Goal: Information Seeking & Learning: Compare options

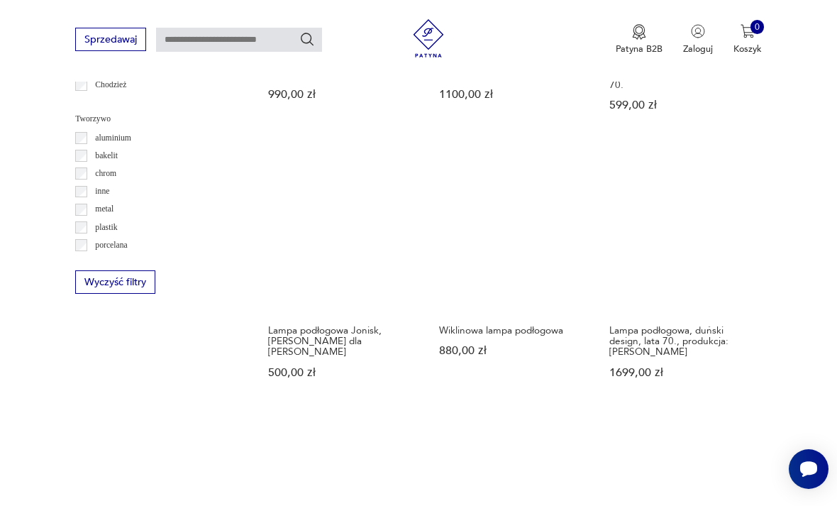
scroll to position [1174, 0]
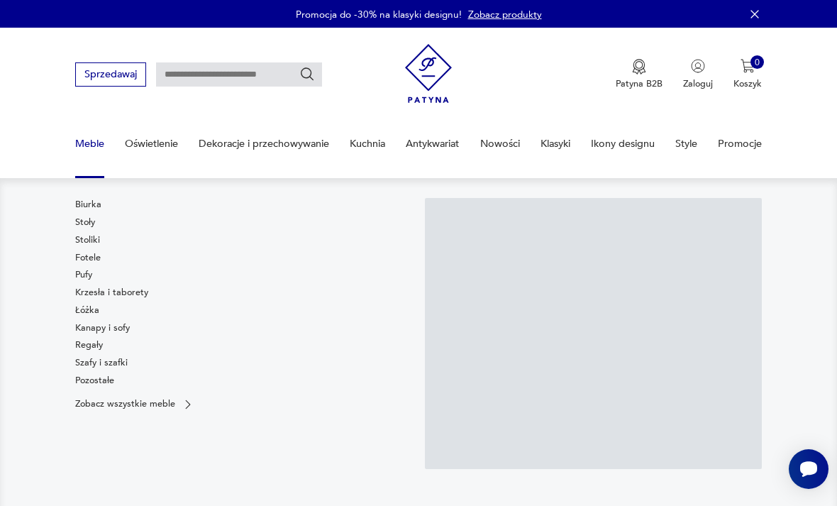
click at [98, 240] on link "Stoliki" at bounding box center [87, 239] width 25 height 13
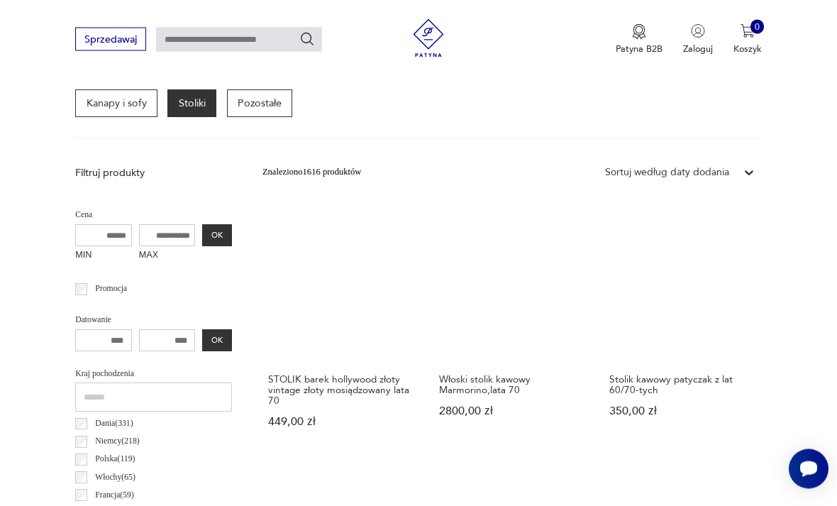
scroll to position [384, 0]
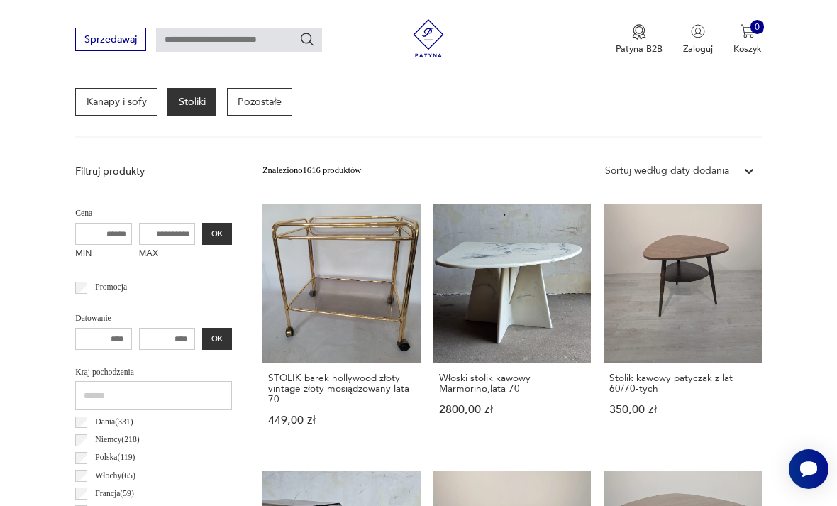
click at [308, 272] on link "STOLIK barek hollywood złoty vintage złoty mosiądzowany lata 70 449,00 zł" at bounding box center [341, 327] width 158 height 247
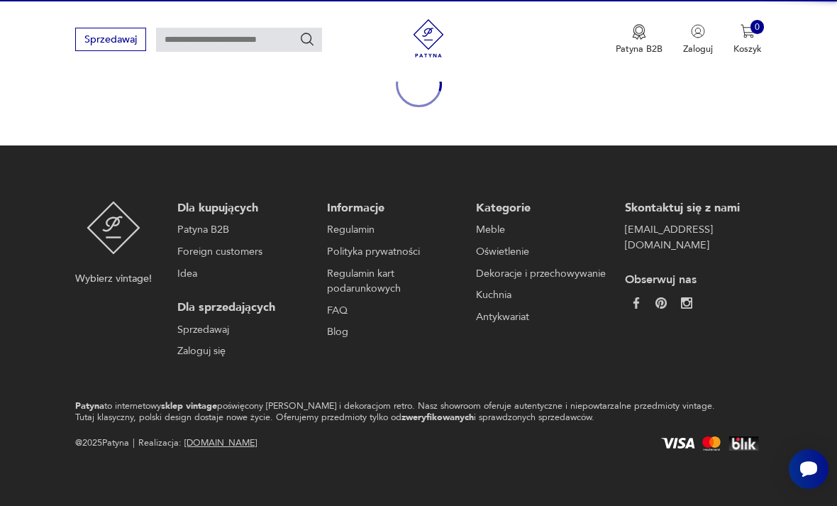
scroll to position [118, 0]
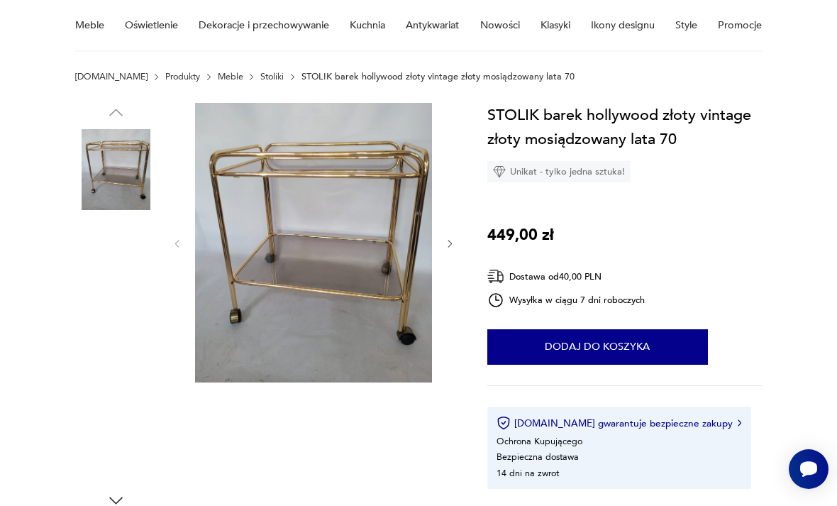
click at [131, 438] on img at bounding box center [115, 440] width 81 height 81
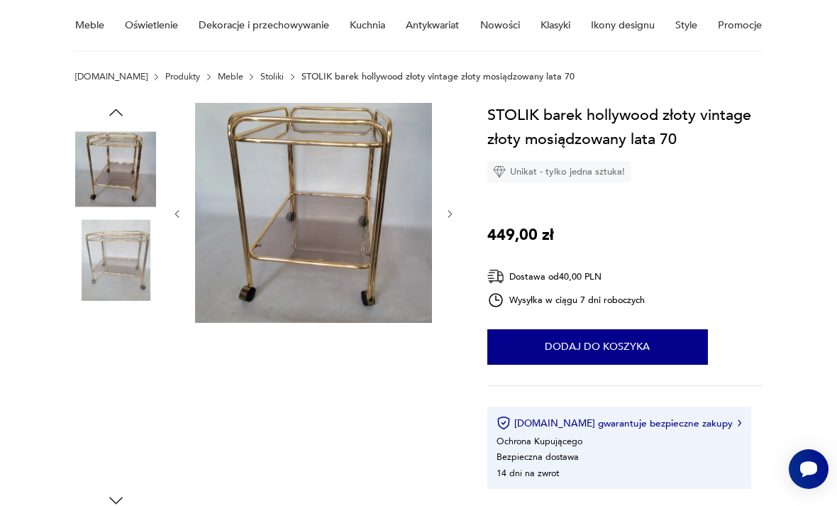
click at [133, 352] on img at bounding box center [115, 350] width 81 height 81
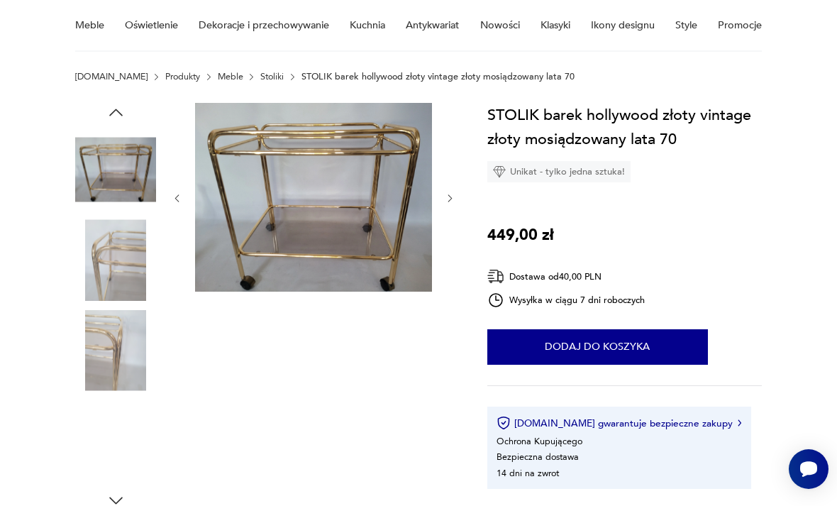
click at [118, 162] on img at bounding box center [115, 169] width 81 height 81
click at [124, 264] on img at bounding box center [115, 259] width 81 height 81
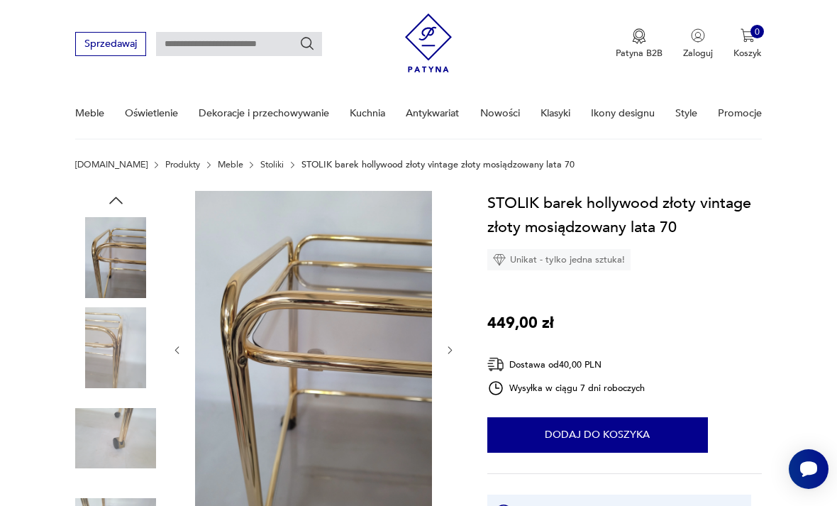
scroll to position [0, 0]
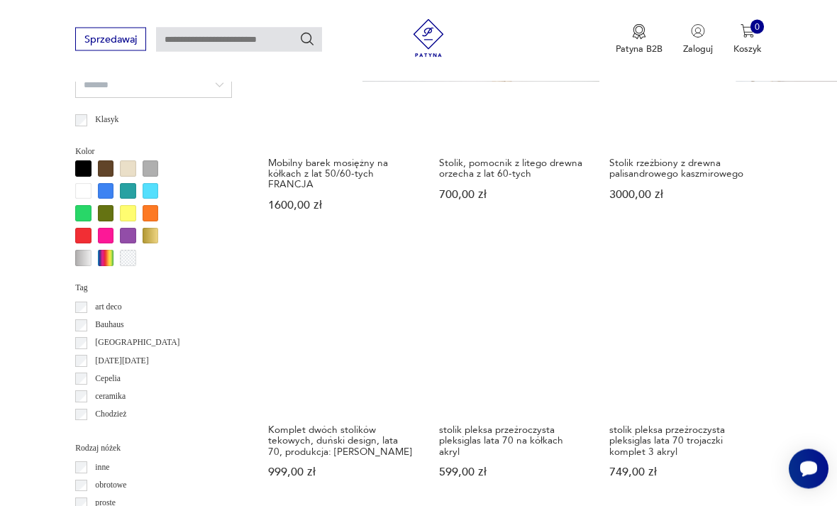
scroll to position [1122, 0]
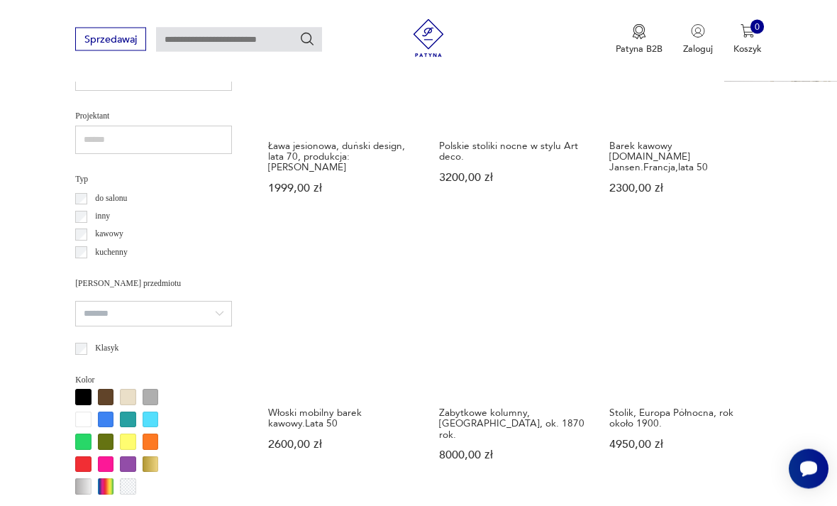
scroll to position [898, 0]
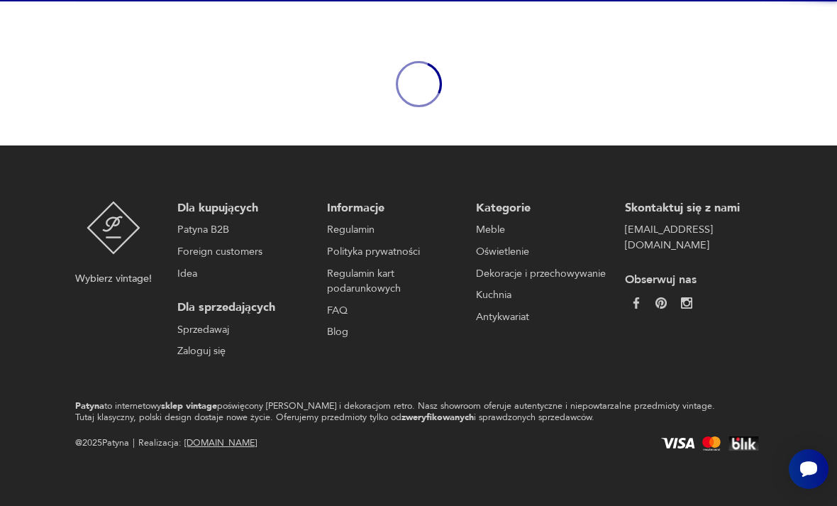
scroll to position [118, 0]
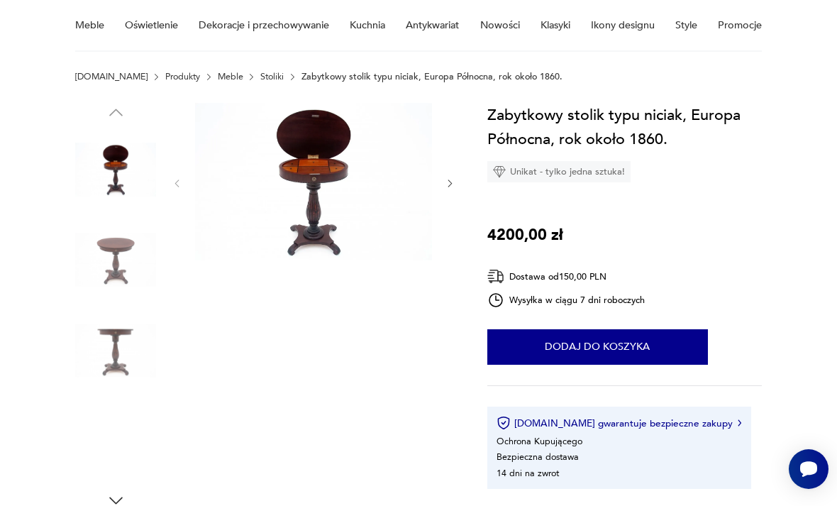
click at [115, 261] on img at bounding box center [115, 259] width 81 height 81
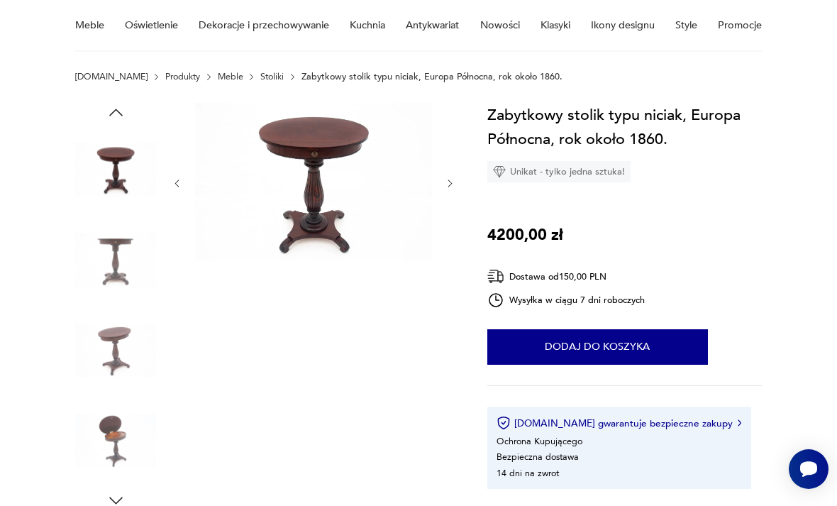
click at [123, 347] on img at bounding box center [115, 350] width 81 height 81
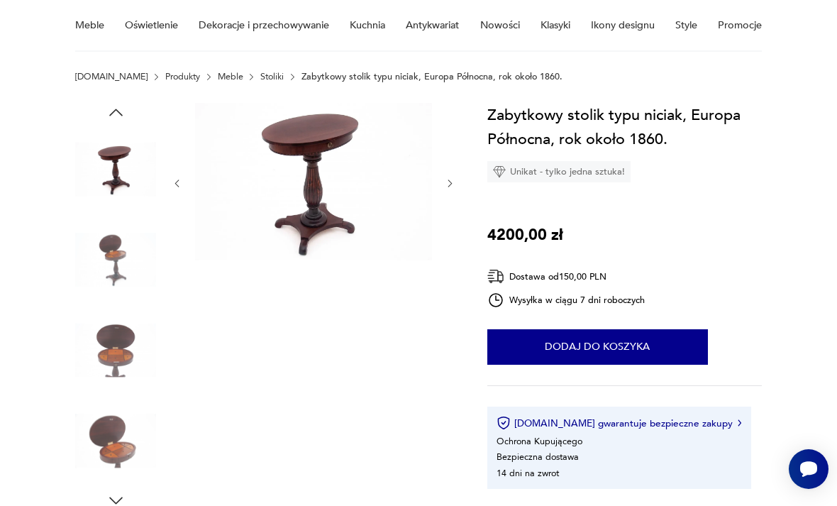
click at [128, 357] on img at bounding box center [115, 350] width 81 height 81
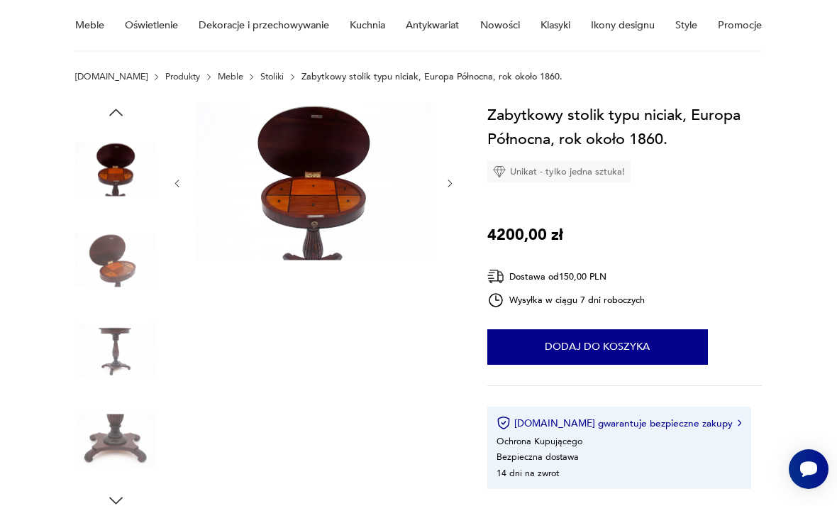
click at [128, 438] on img at bounding box center [115, 440] width 81 height 81
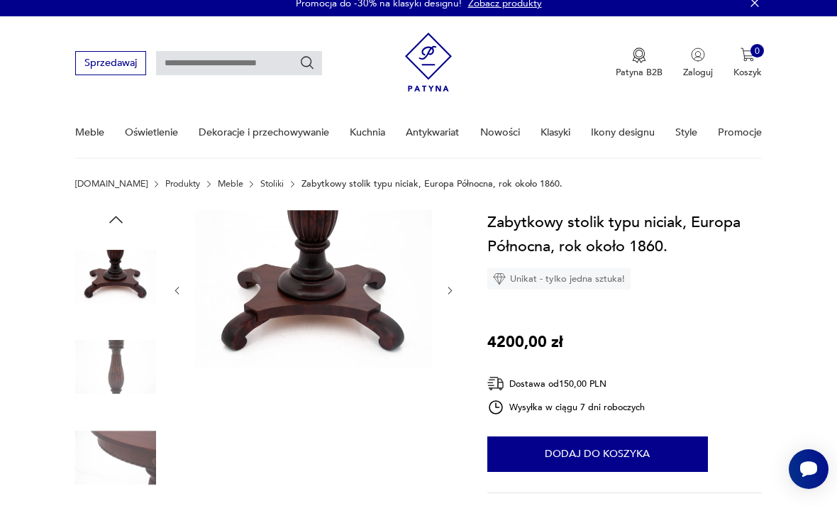
scroll to position [0, 0]
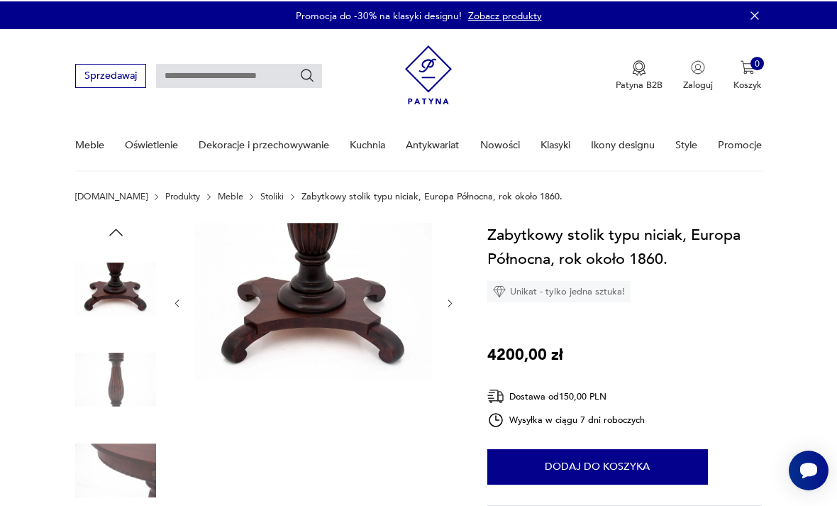
scroll to position [944, 0]
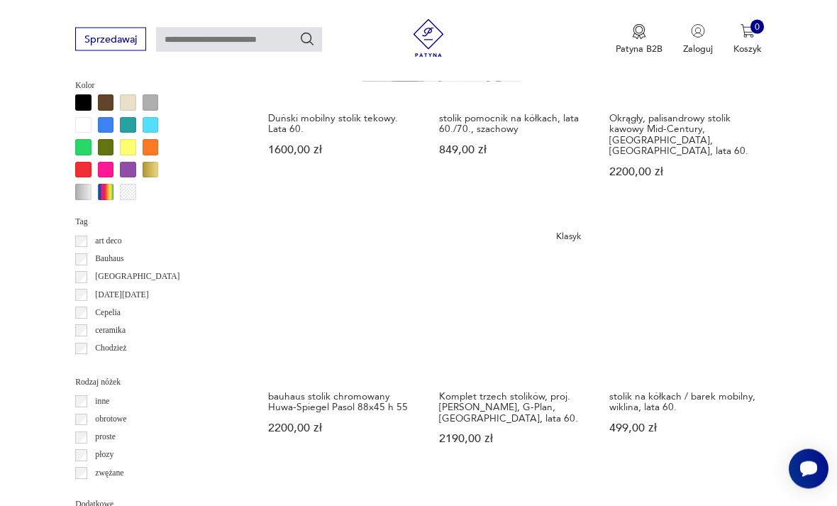
scroll to position [1188, 0]
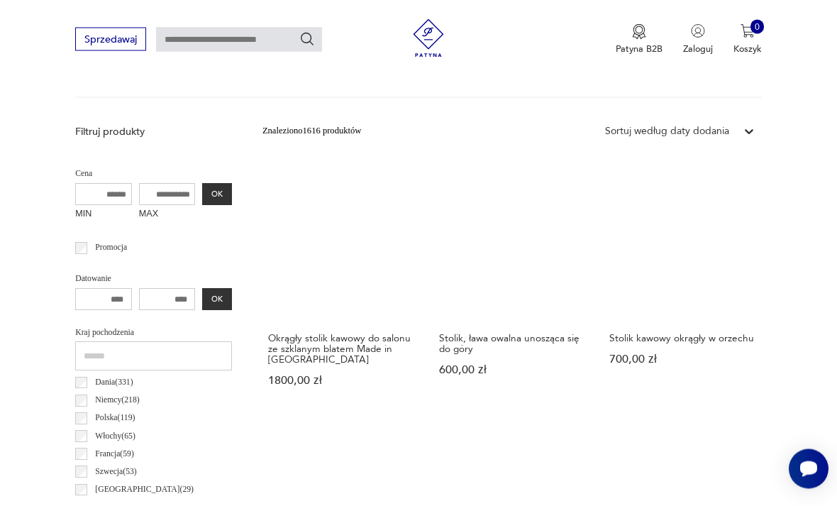
scroll to position [423, 0]
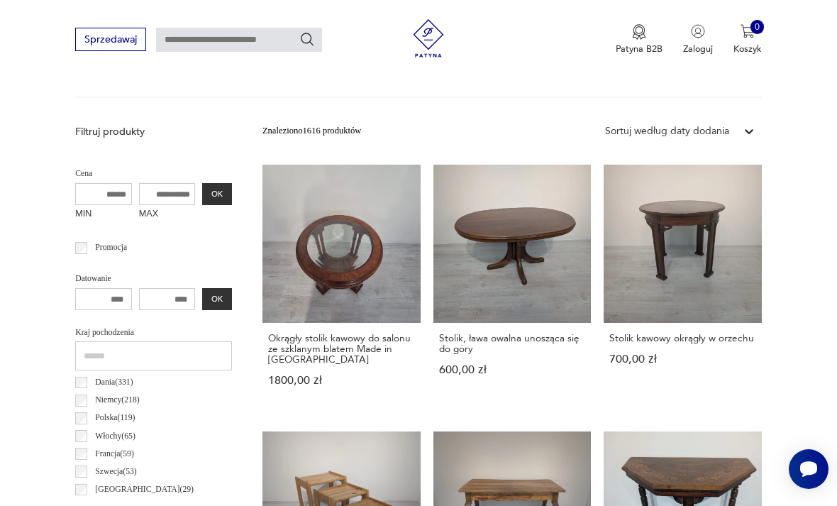
click at [603, 247] on link "Stolik kawowy okrągły w orzechu 700,00 zł" at bounding box center [682, 287] width 158 height 247
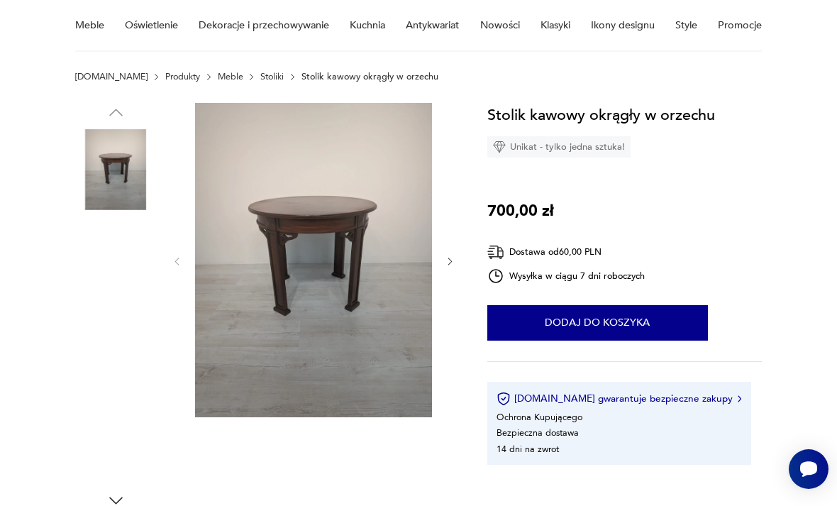
click at [121, 272] on img at bounding box center [115, 259] width 81 height 81
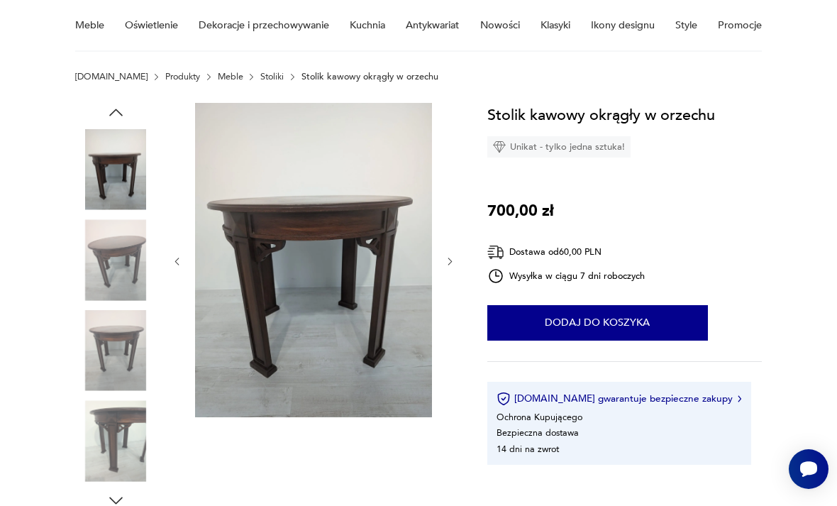
click at [126, 351] on img at bounding box center [115, 350] width 81 height 81
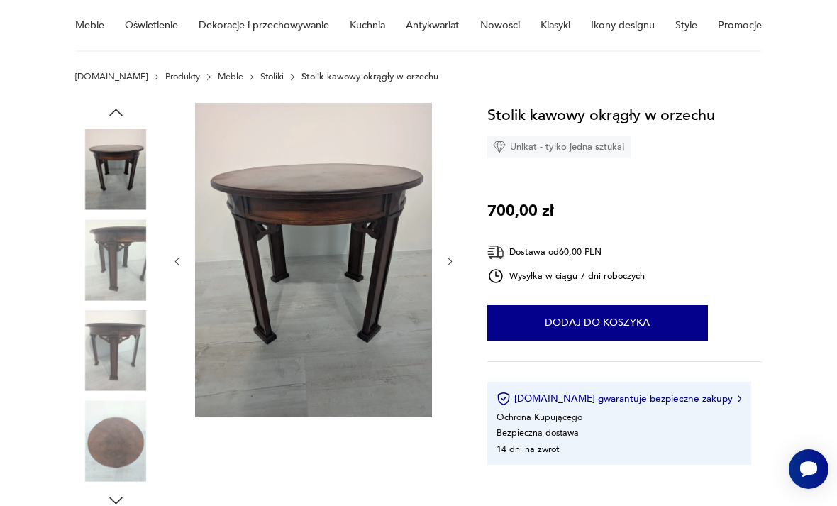
click at [130, 442] on img at bounding box center [115, 440] width 81 height 81
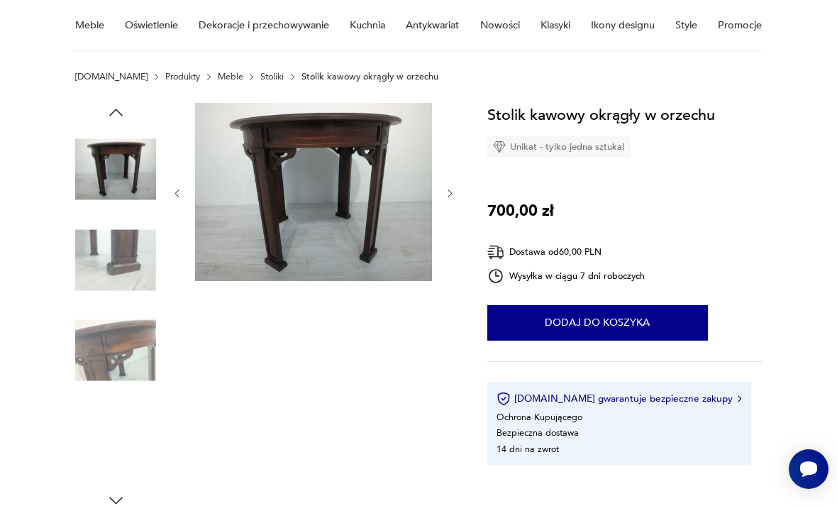
click at [121, 389] on img at bounding box center [115, 350] width 81 height 81
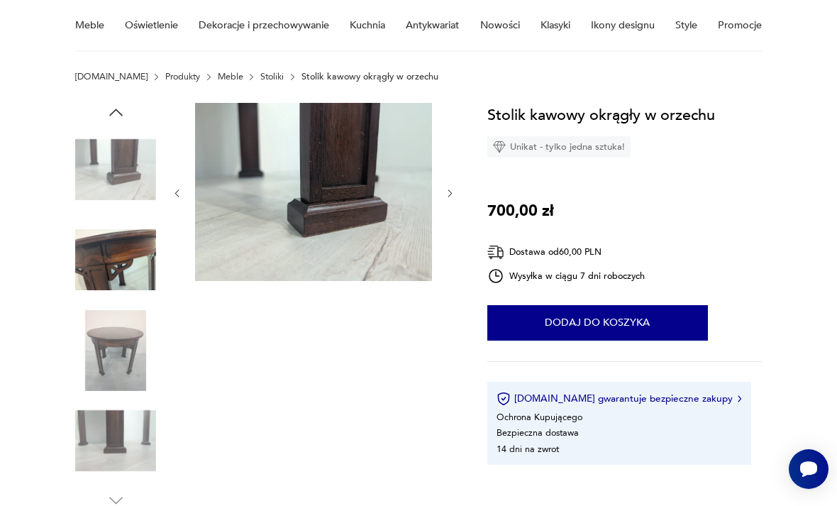
click at [141, 265] on img at bounding box center [115, 259] width 81 height 81
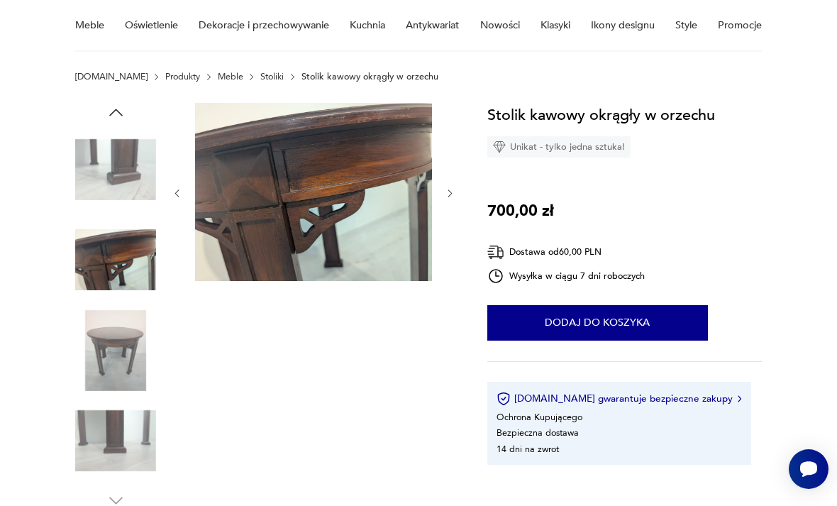
click at [127, 362] on img at bounding box center [115, 350] width 81 height 81
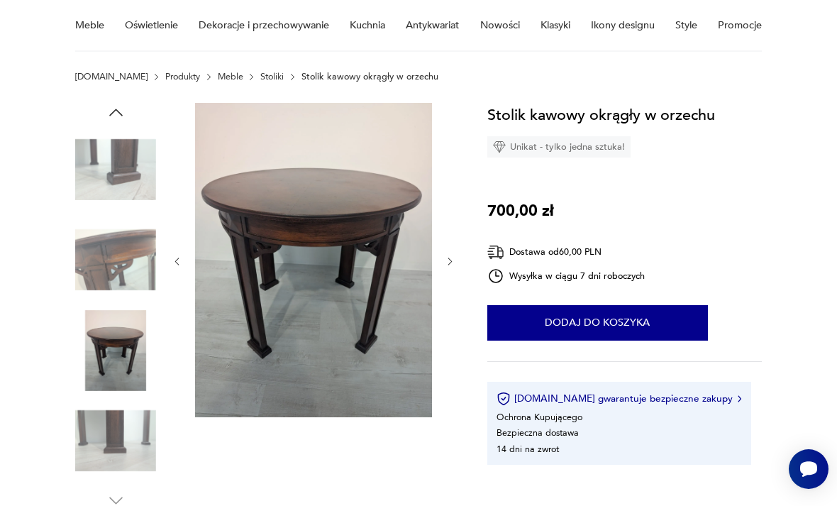
click at [120, 437] on img at bounding box center [115, 440] width 81 height 81
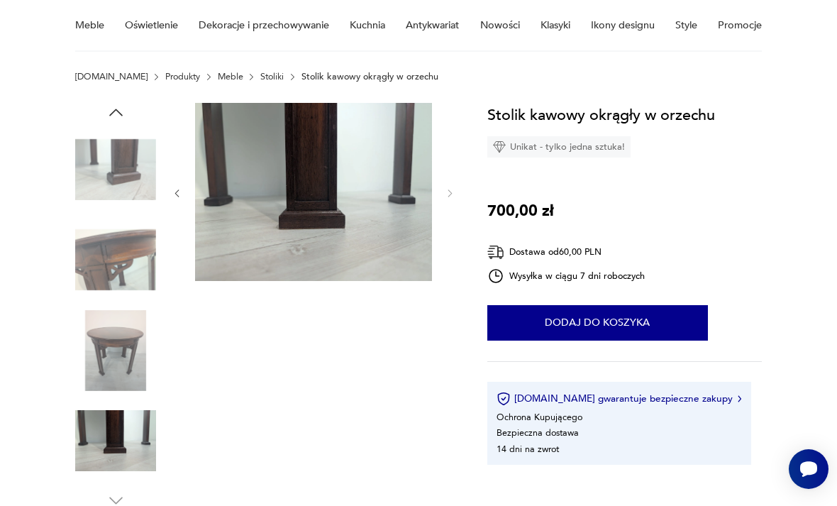
click at [128, 171] on img at bounding box center [115, 169] width 81 height 81
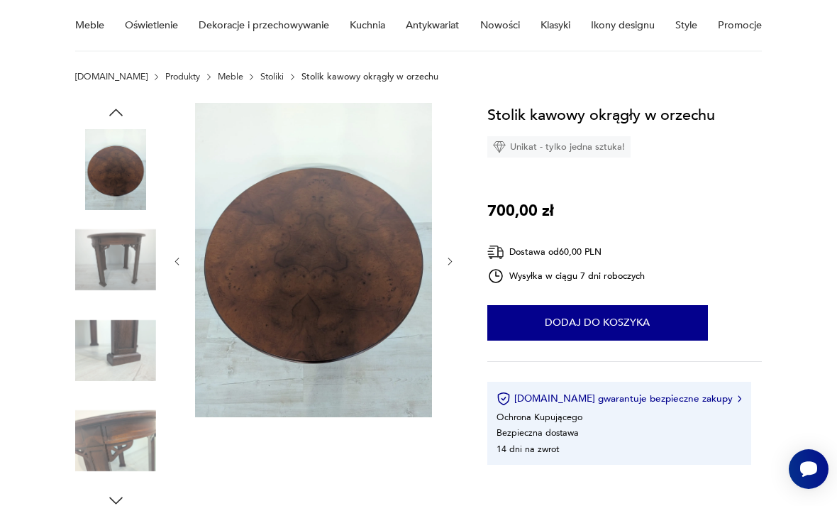
click at [128, 176] on img at bounding box center [115, 169] width 81 height 81
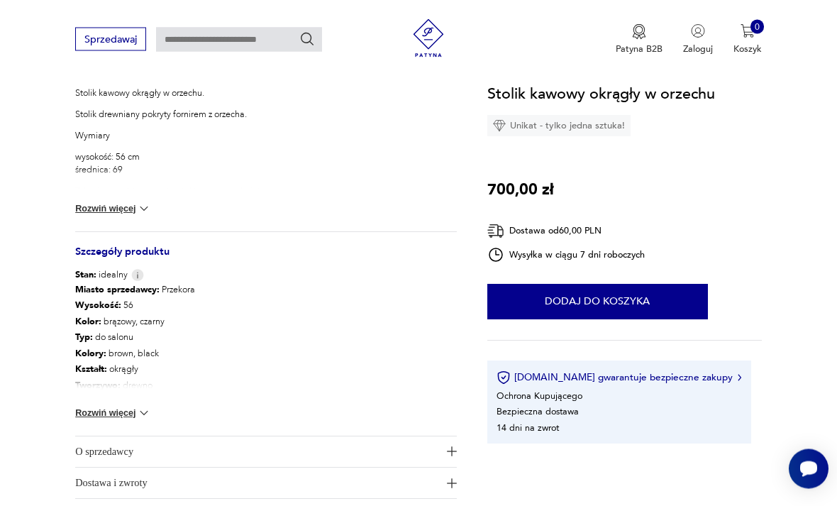
scroll to position [588, 0]
click at [143, 414] on img at bounding box center [144, 412] width 14 height 14
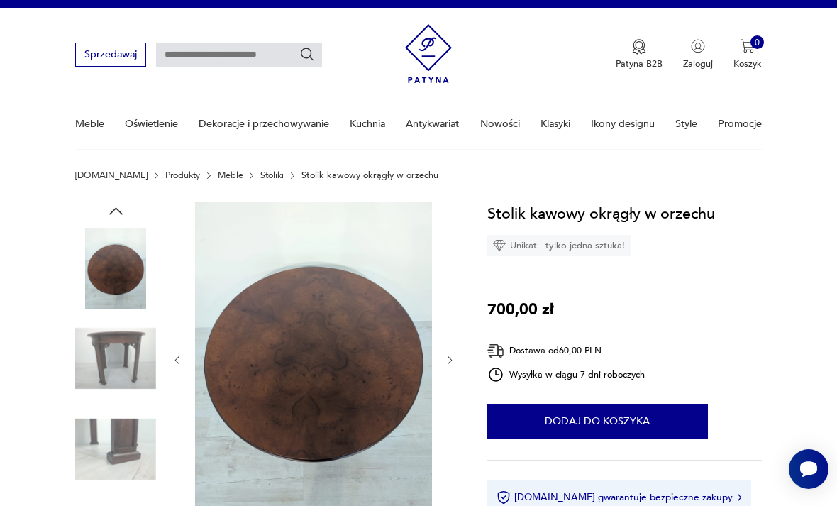
scroll to position [0, 0]
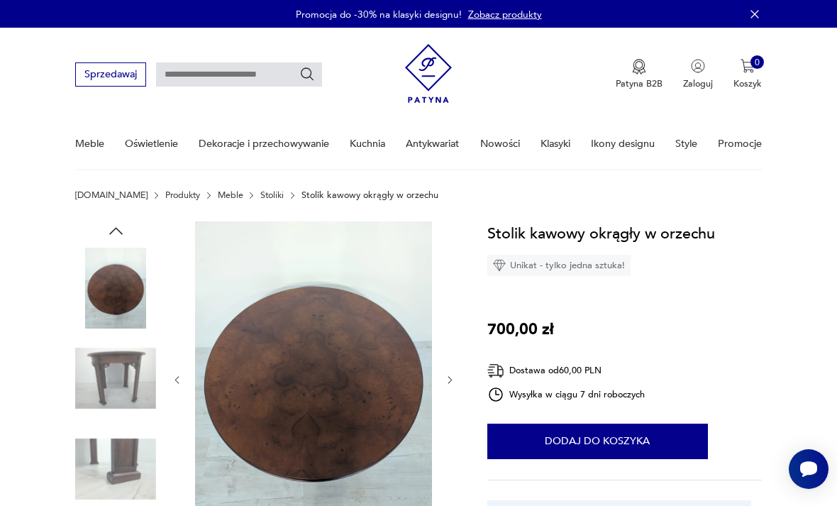
click at [135, 374] on img at bounding box center [115, 377] width 81 height 81
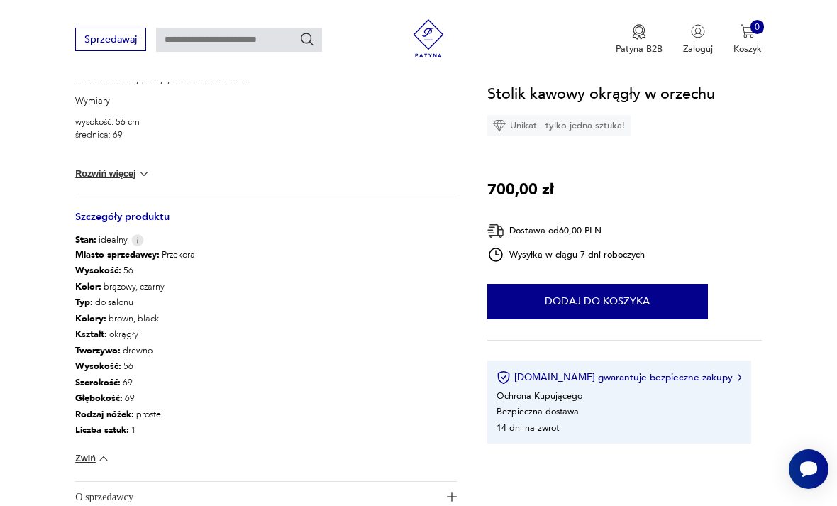
scroll to position [642, 0]
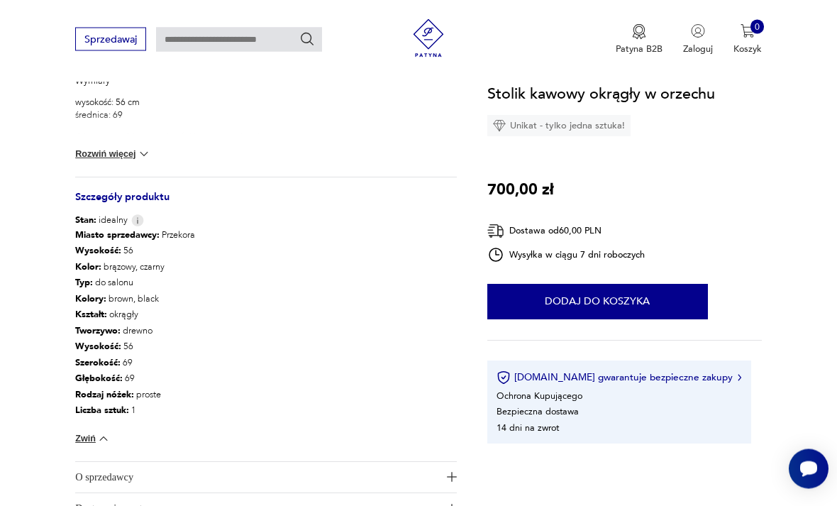
click at [493, 505] on section "Opis produktu Stolik kawowy okrągły w orzechu. Stolik drewniany pokryty fornire…" at bounding box center [418, 68] width 837 height 976
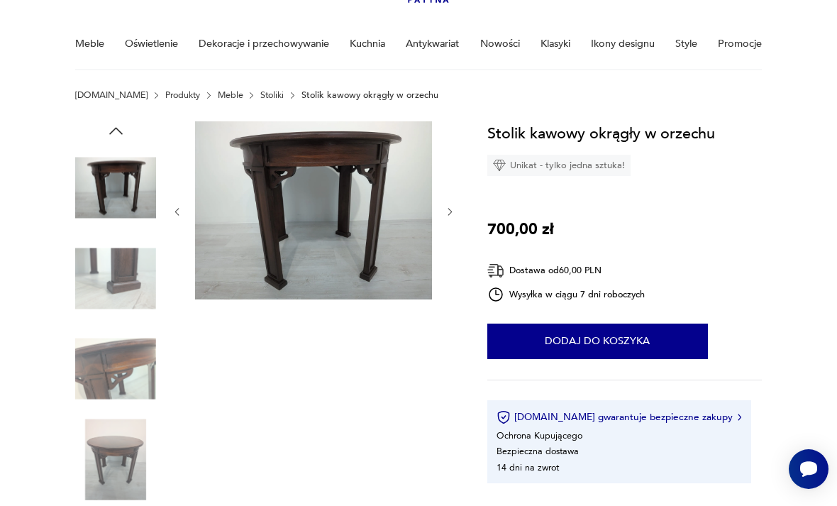
scroll to position [0, 0]
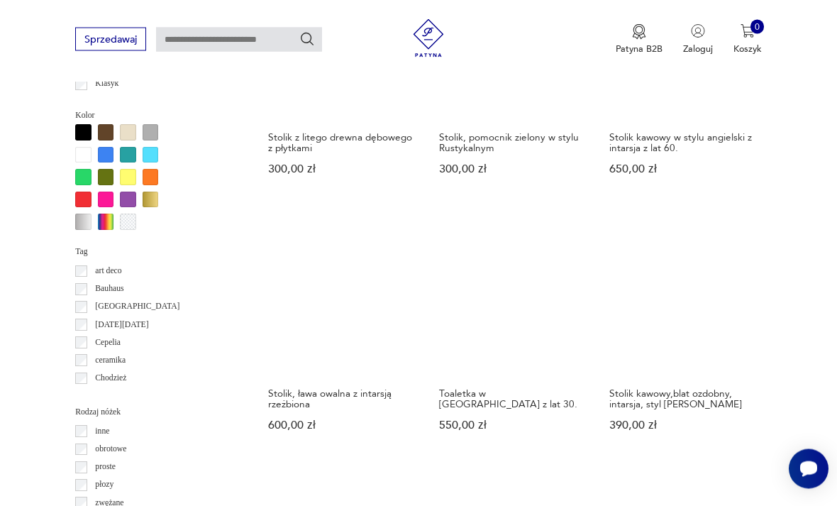
scroll to position [1158, 0]
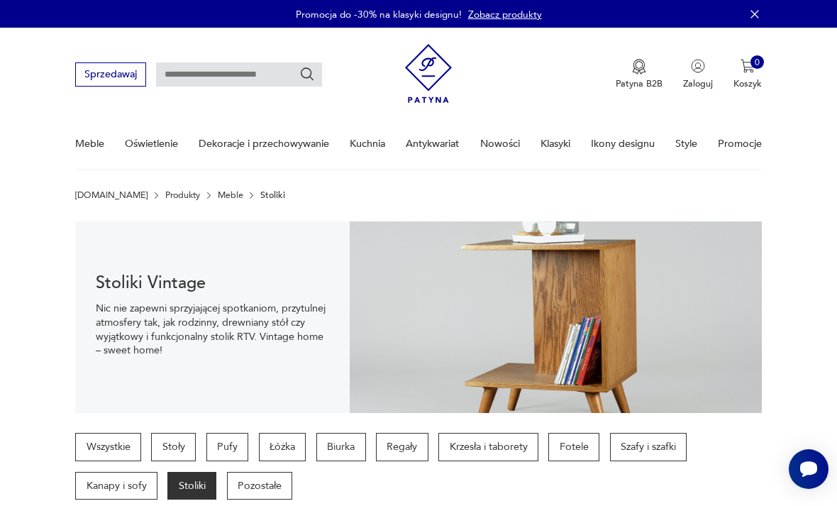
scroll to position [1204, 0]
